Goal: Transaction & Acquisition: Purchase product/service

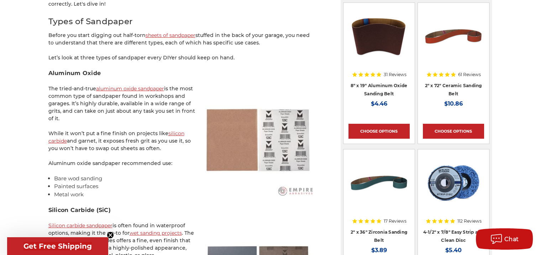
scroll to position [477, 0]
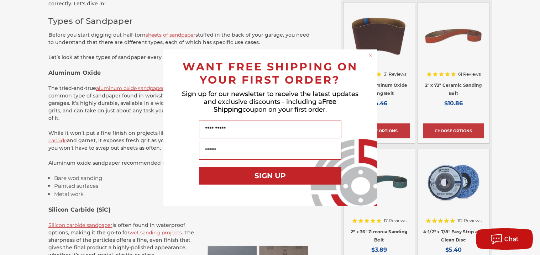
click at [370, 56] on circle "Close dialog" at bounding box center [370, 55] width 7 height 7
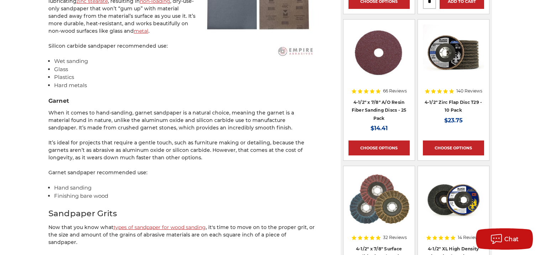
scroll to position [754, 0]
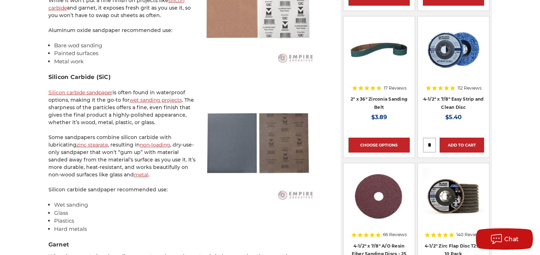
click at [362, 86] on div at bounding box center [379, 61] width 61 height 80
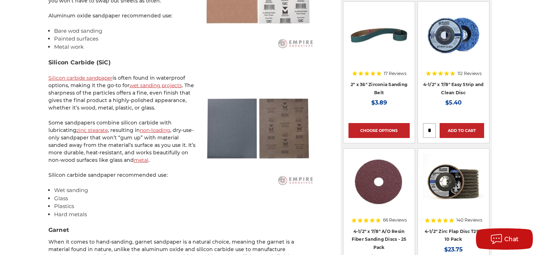
scroll to position [623, 0]
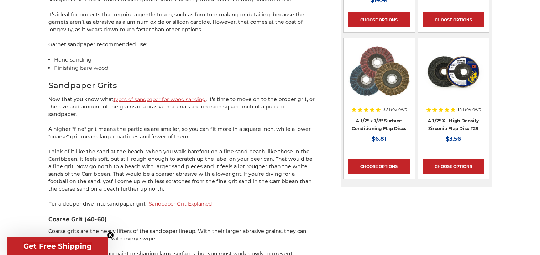
scroll to position [878, 0]
